Goal: Navigation & Orientation: Find specific page/section

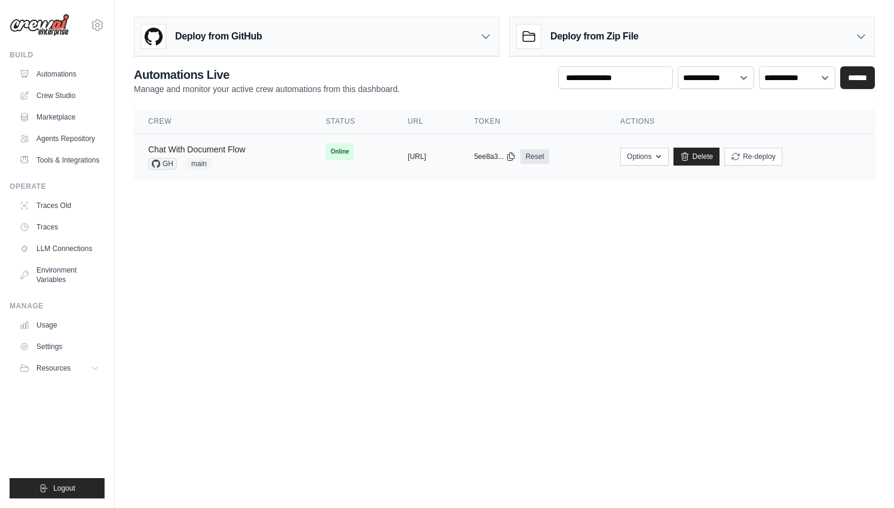
click at [239, 148] on link "Chat With Document Flow" at bounding box center [196, 150] width 97 height 10
click at [84, 90] on link "Crew Studio" at bounding box center [61, 95] width 90 height 19
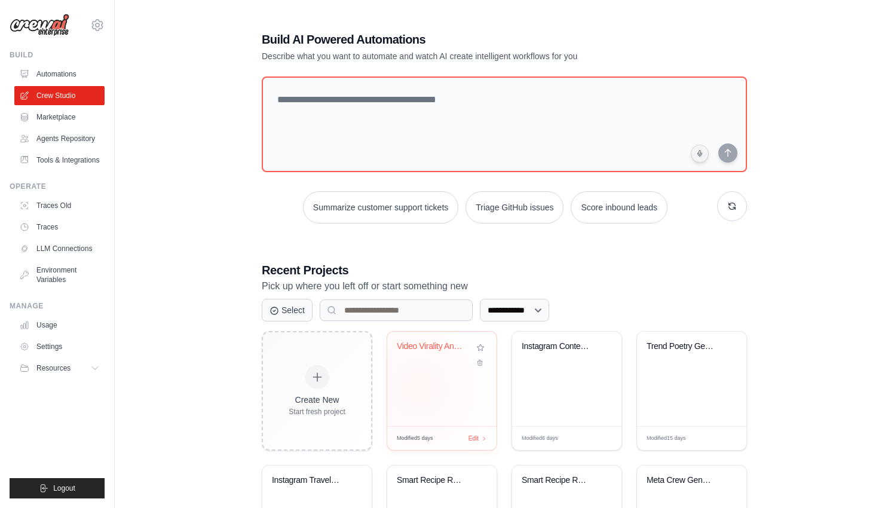
click at [418, 388] on div "Video Virality Analyzer with Local ..." at bounding box center [441, 379] width 109 height 94
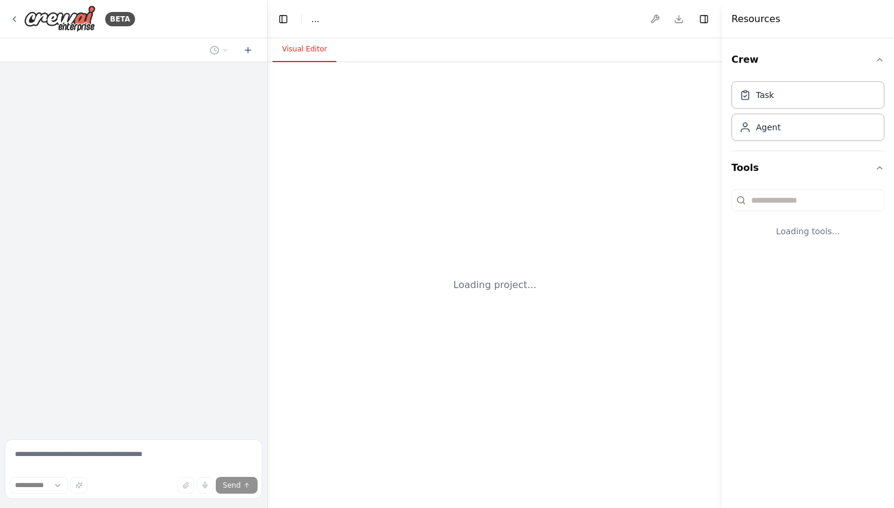
select select "****"
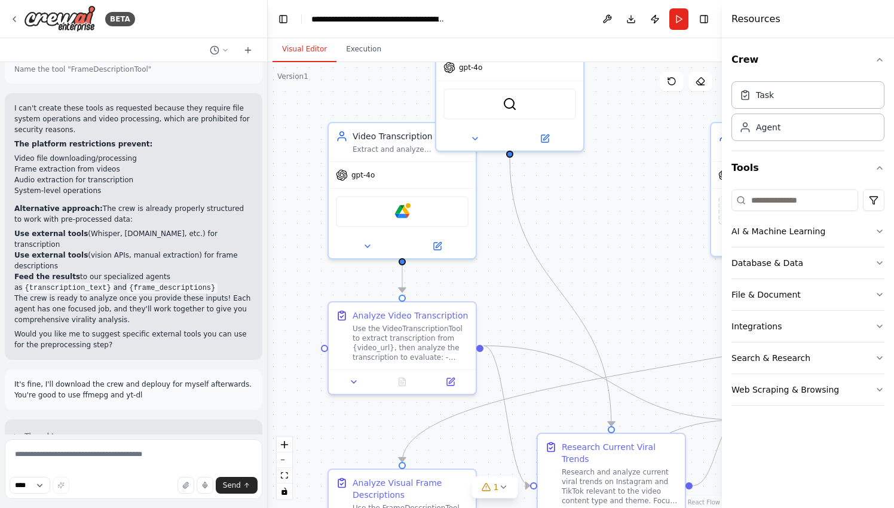
scroll to position [5442, 0]
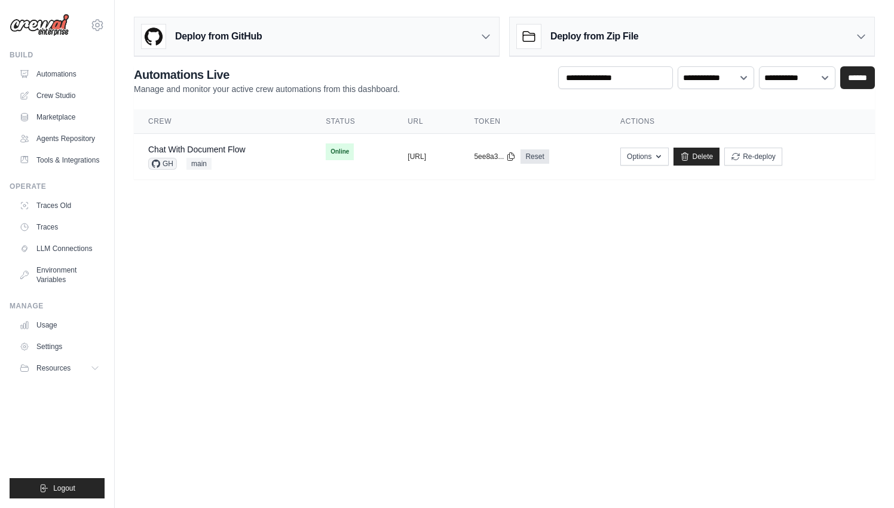
click at [106, 20] on div "vinicius@crewai.com CrewAI Internal Org Vini Org NC@Crew" at bounding box center [57, 254] width 115 height 508
click at [103, 20] on icon at bounding box center [97, 25] width 14 height 14
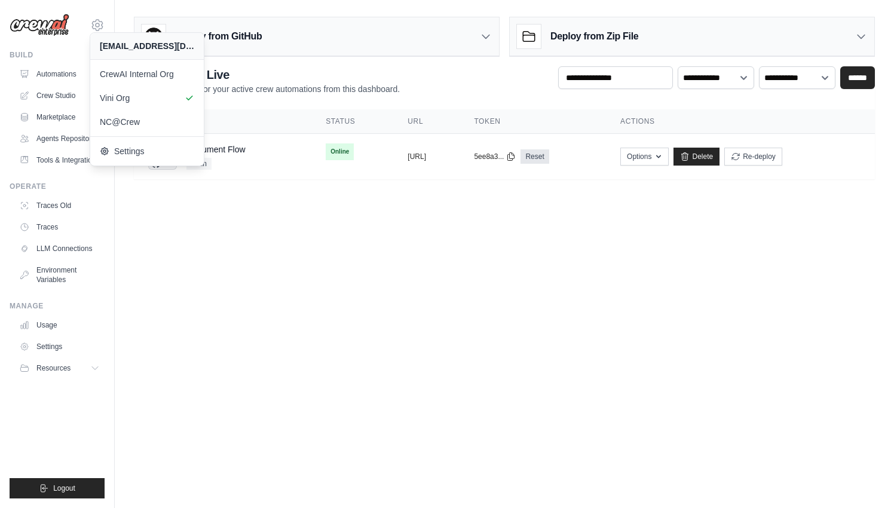
click at [834, 438] on body "vinicius@crewai.com CrewAI Internal Org Vini Org NC@Crew Blog" at bounding box center [447, 254] width 894 height 508
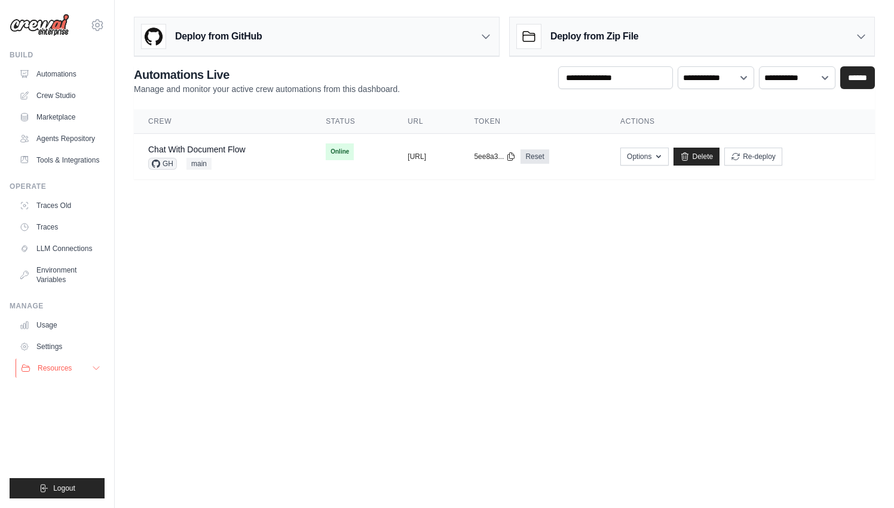
click at [98, 367] on icon at bounding box center [96, 368] width 10 height 10
